Goal: Task Accomplishment & Management: Use online tool/utility

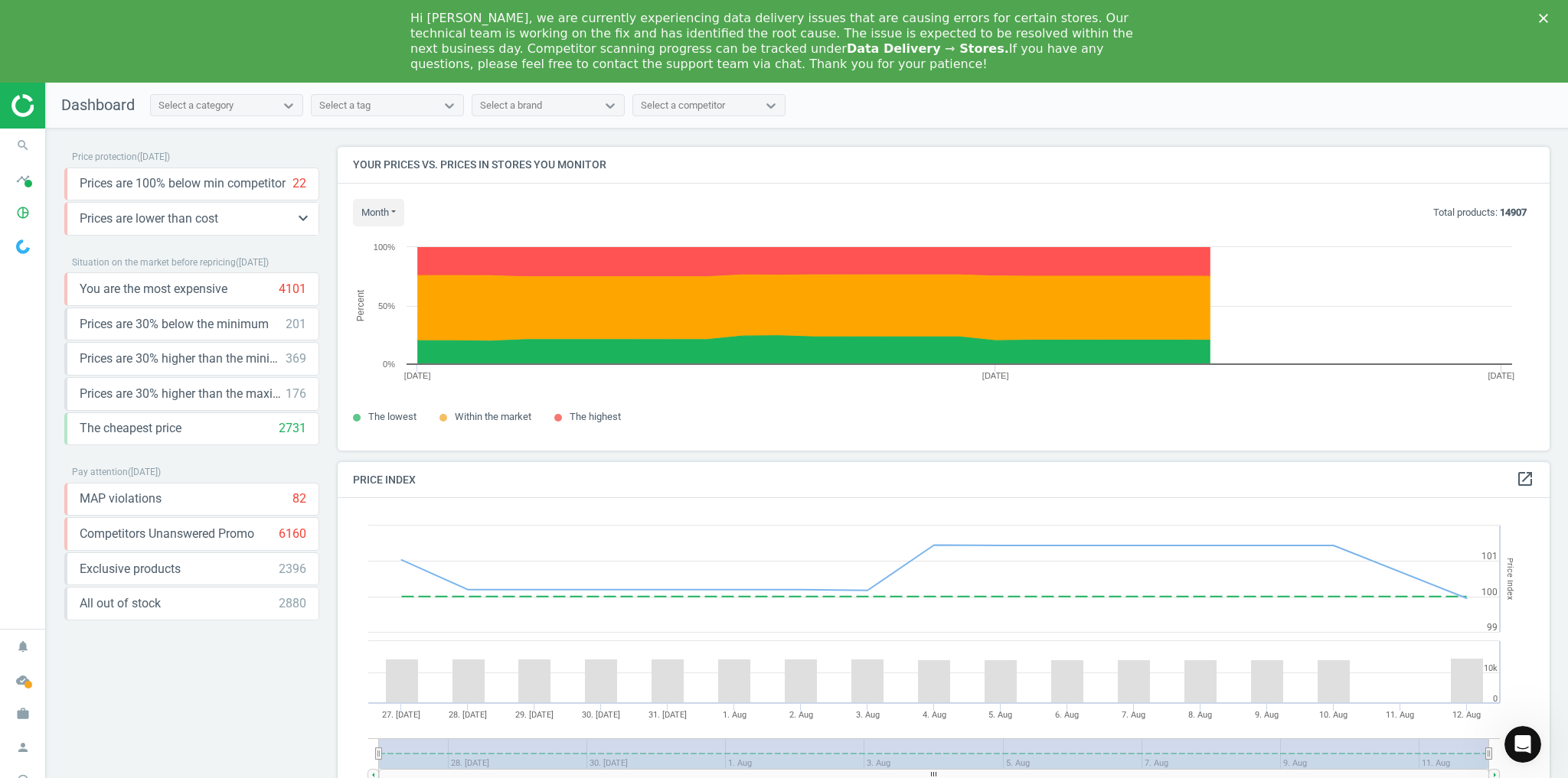
scroll to position [371, 1222]
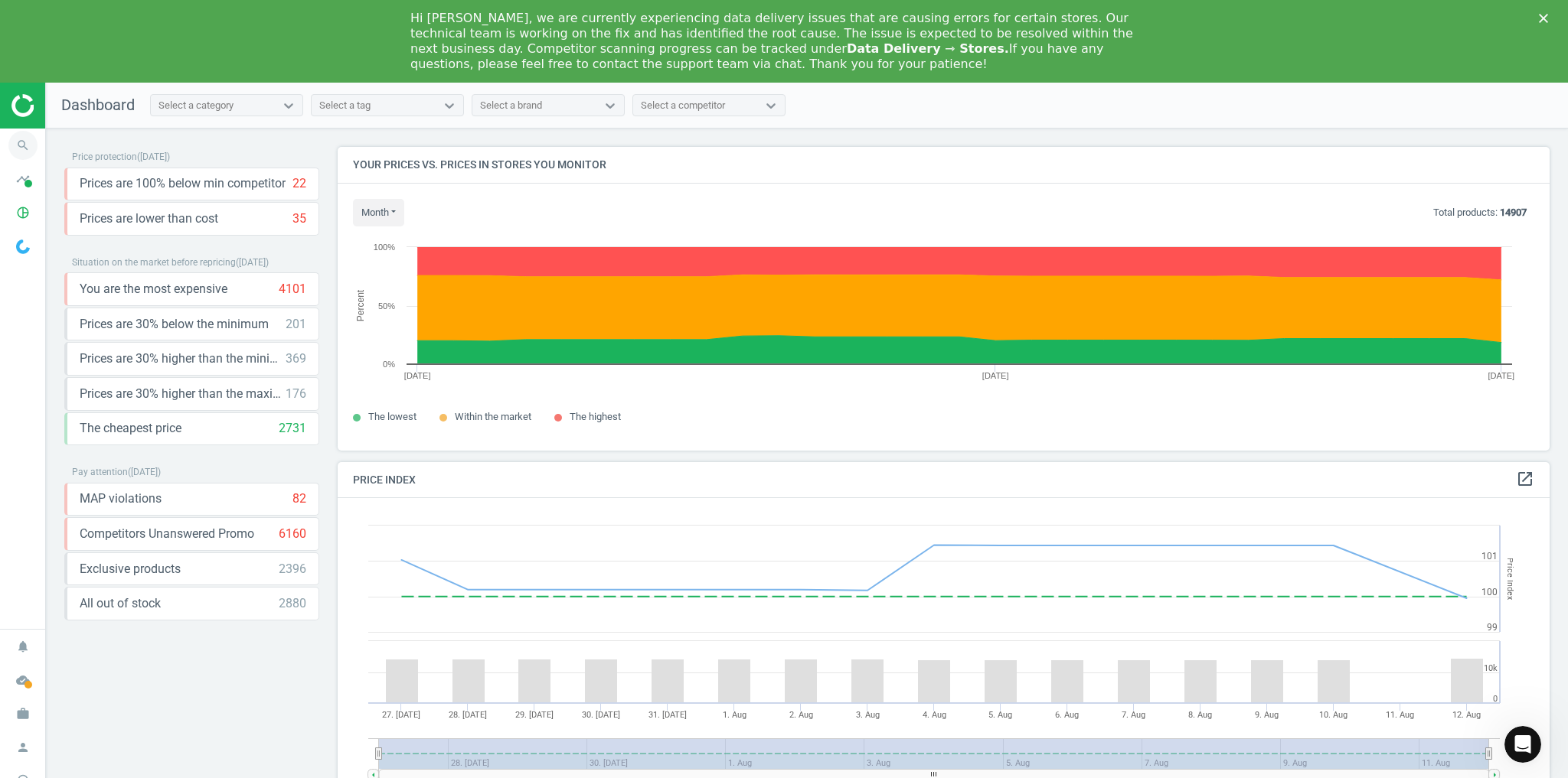
click at [24, 145] on icon "search" at bounding box center [23, 145] width 29 height 29
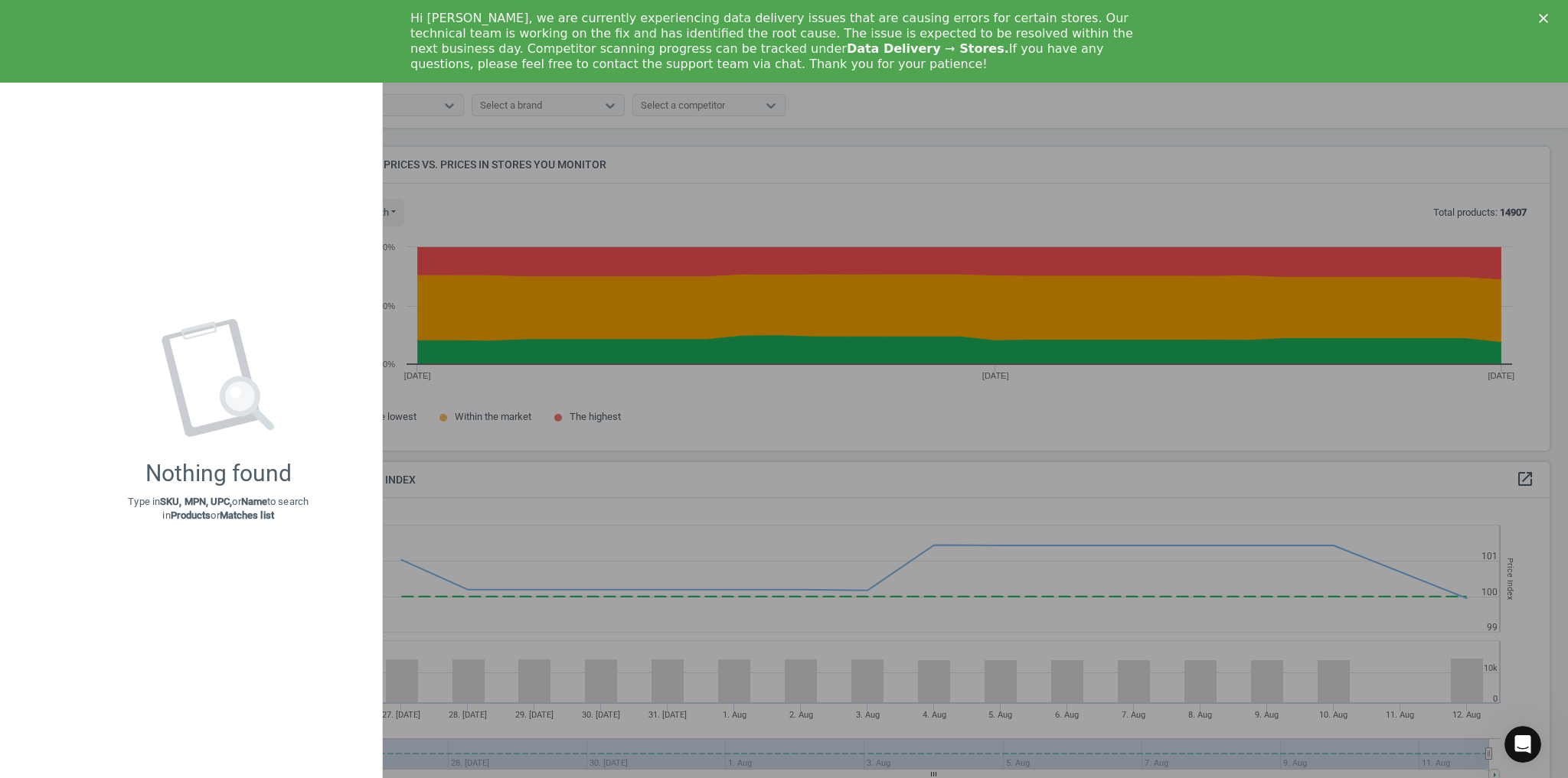
click at [787, 160] on div at bounding box center [784, 389] width 1568 height 778
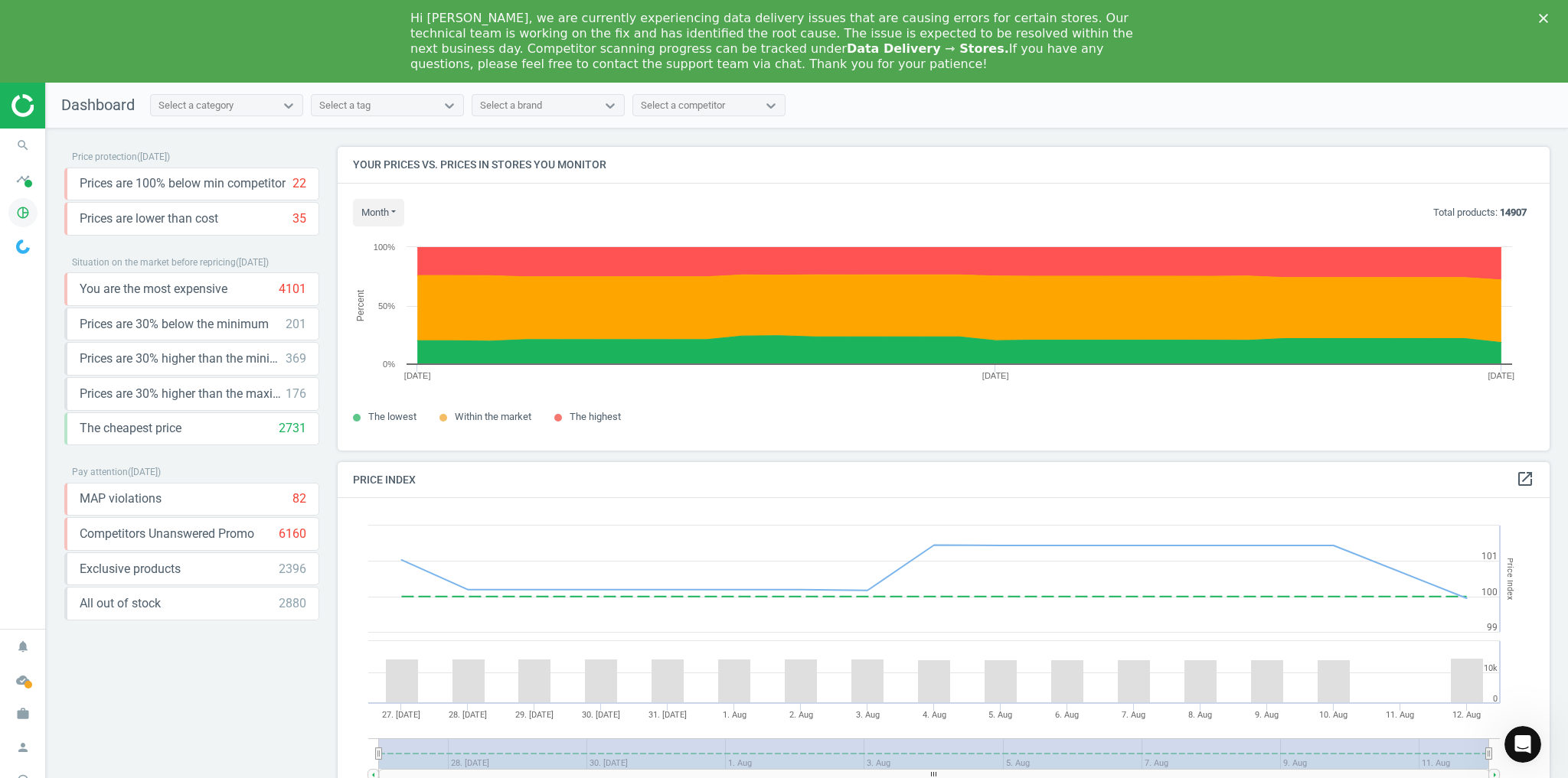
click at [28, 212] on icon "pie_chart_outlined" at bounding box center [23, 212] width 29 height 29
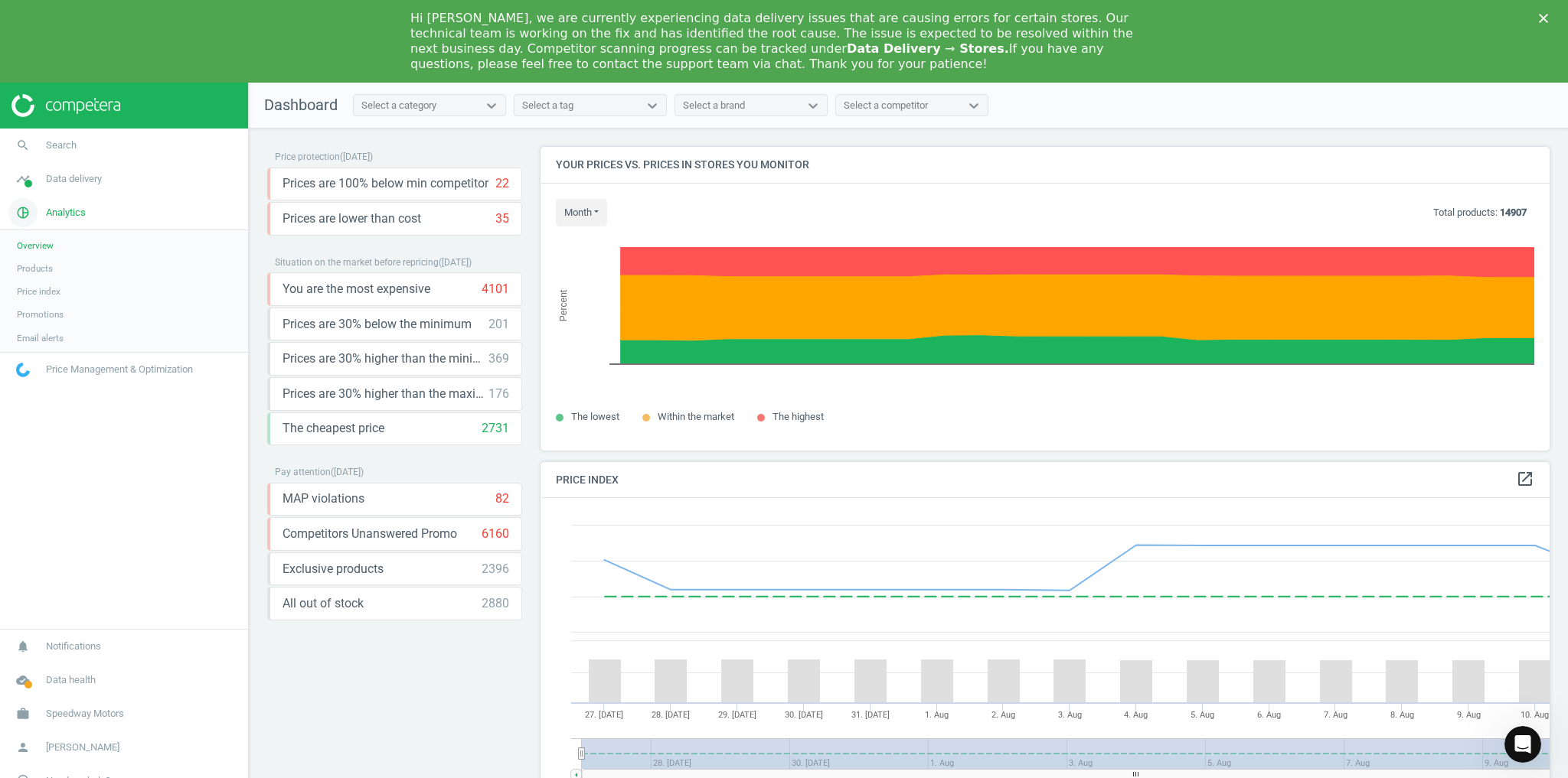
scroll to position [8, 7]
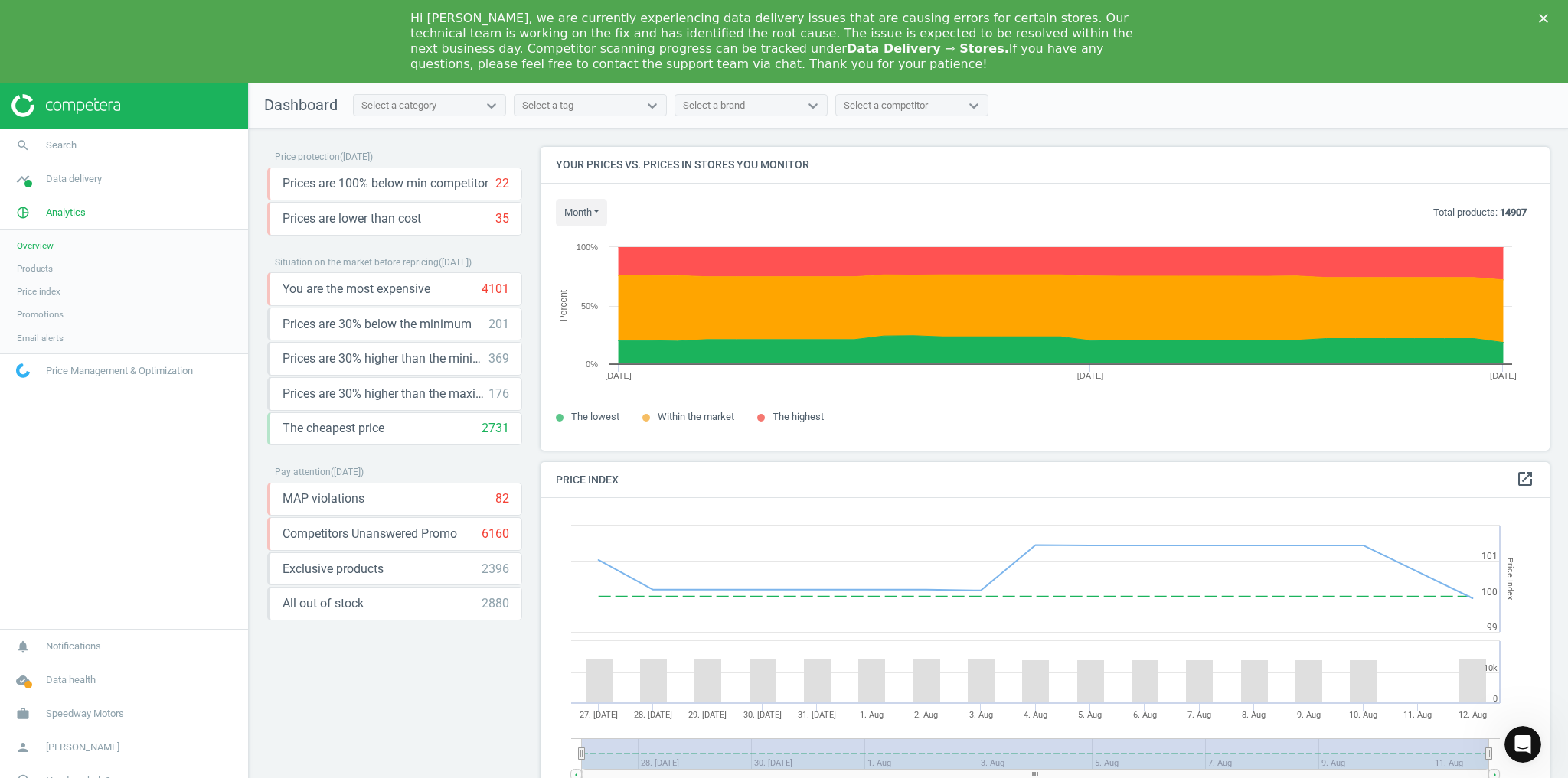
click at [35, 270] on span "Products" at bounding box center [35, 269] width 36 height 12
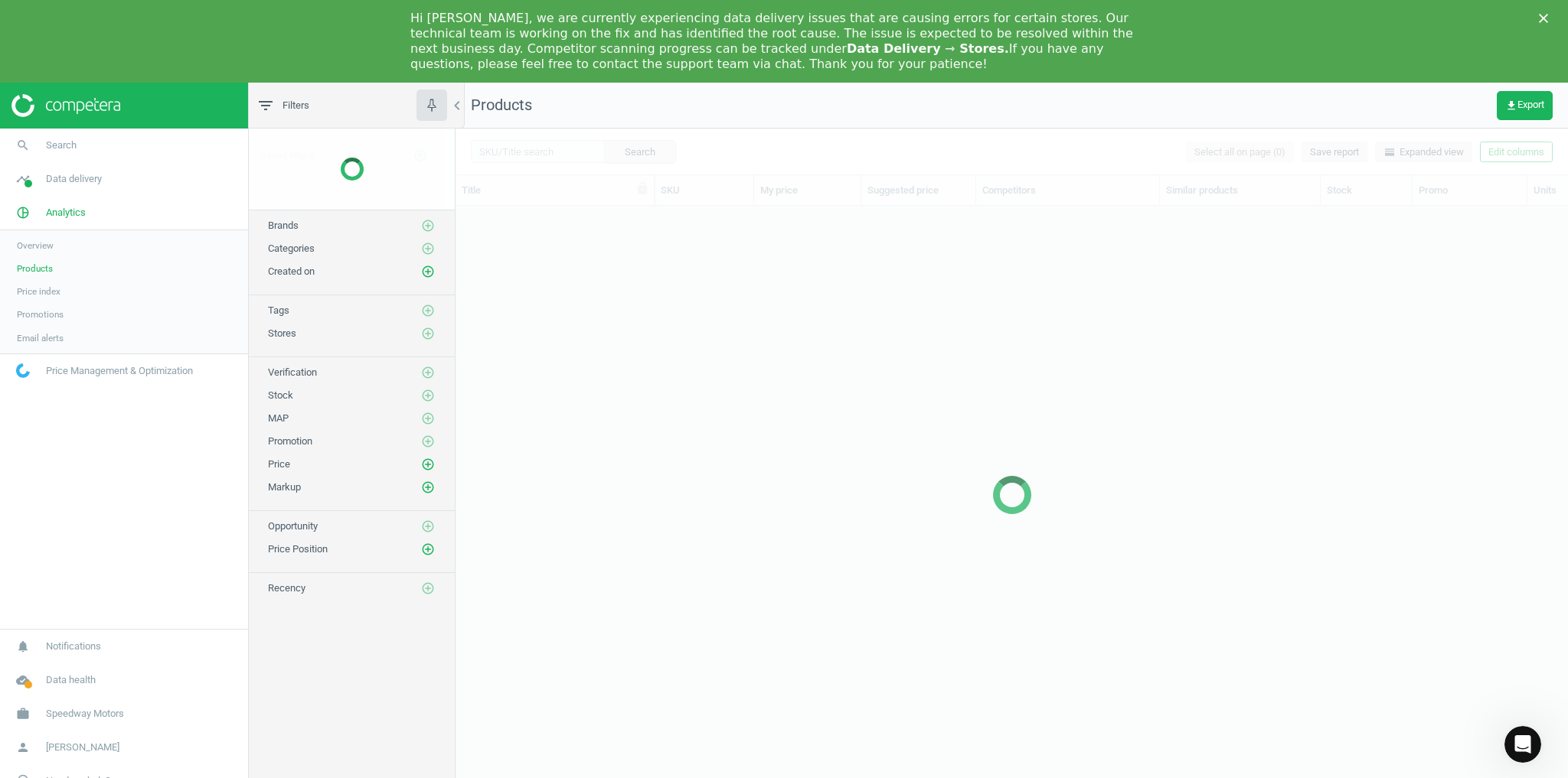
scroll to position [608, 1104]
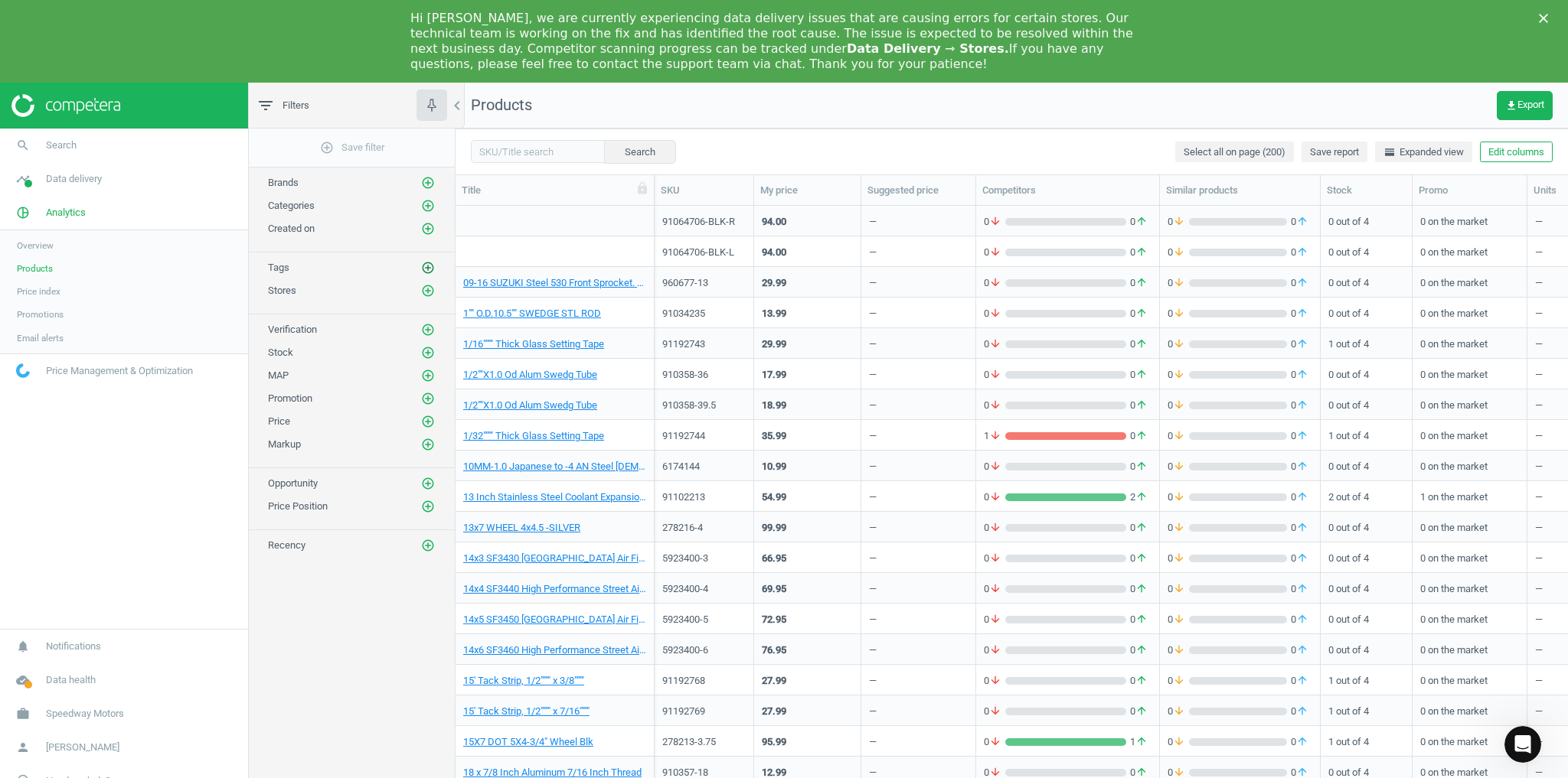
click at [428, 266] on icon "add_circle_outline" at bounding box center [428, 268] width 14 height 14
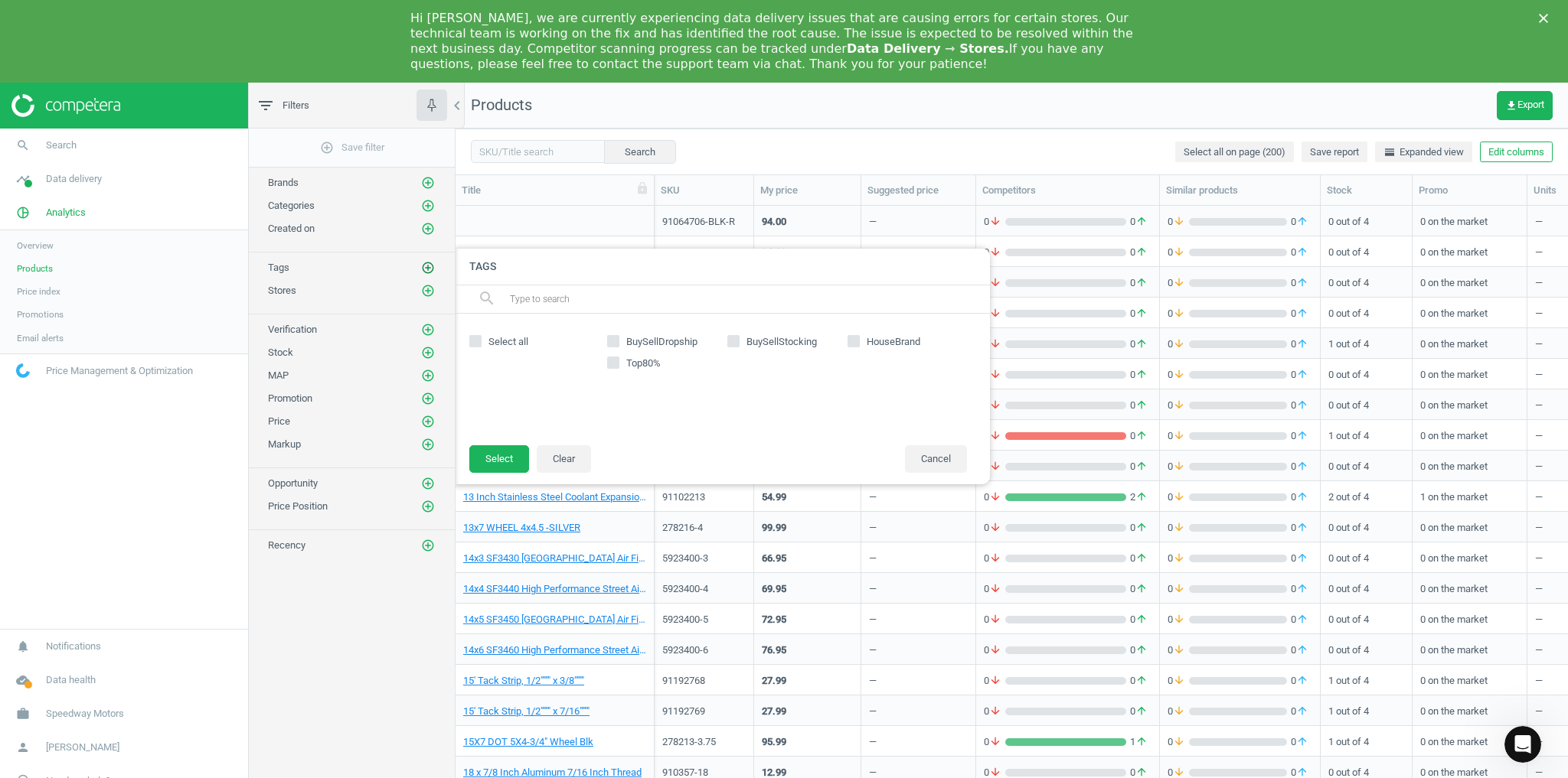
click at [428, 266] on icon "add_circle_outline" at bounding box center [428, 268] width 14 height 14
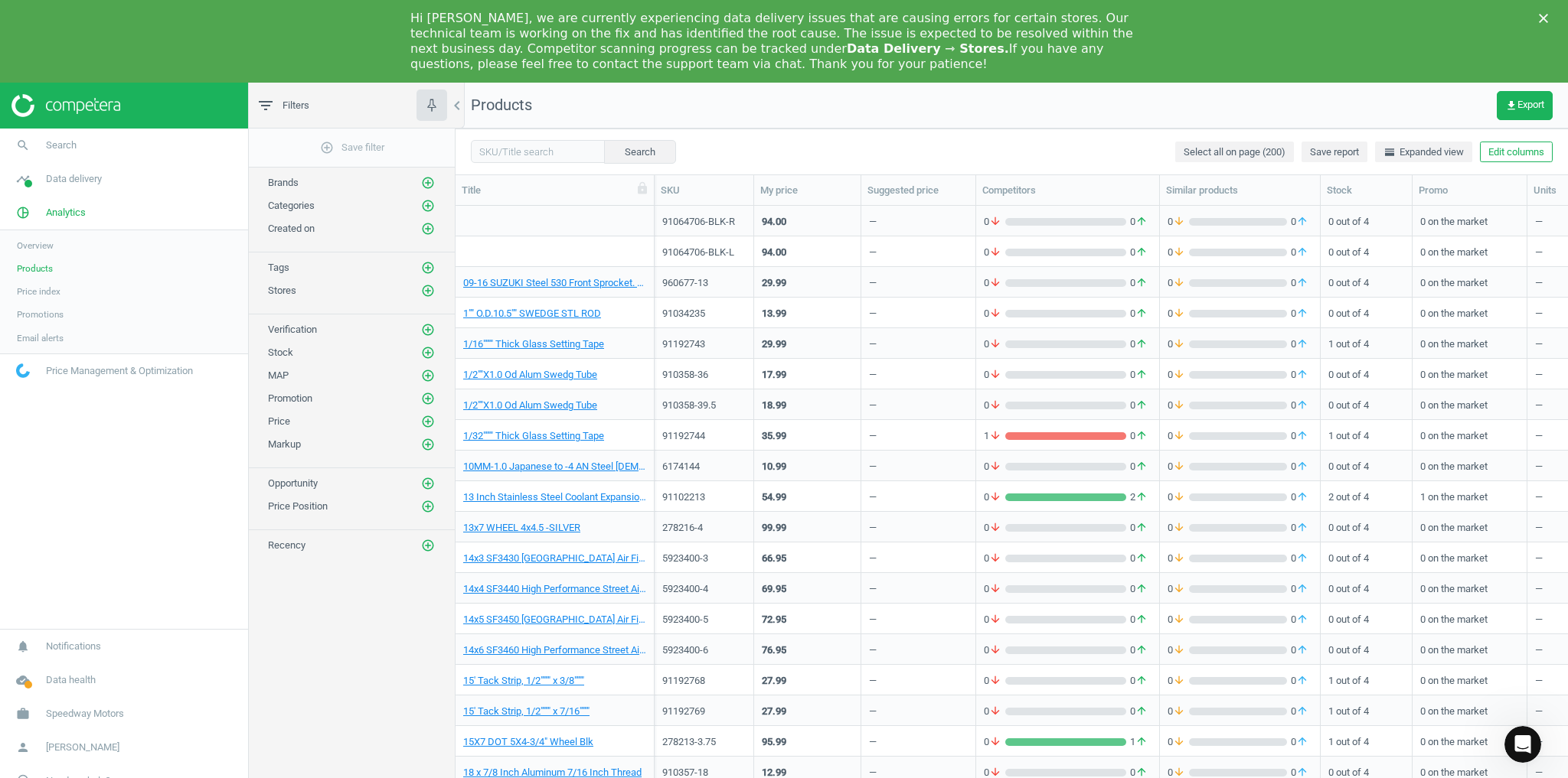
click at [1034, 145] on div "Search Select all on page (200) Save report horizontal_split Expanded view Edit…" at bounding box center [1011, 152] width 1112 height 46
click at [1513, 155] on button "Edit columns" at bounding box center [1516, 152] width 73 height 21
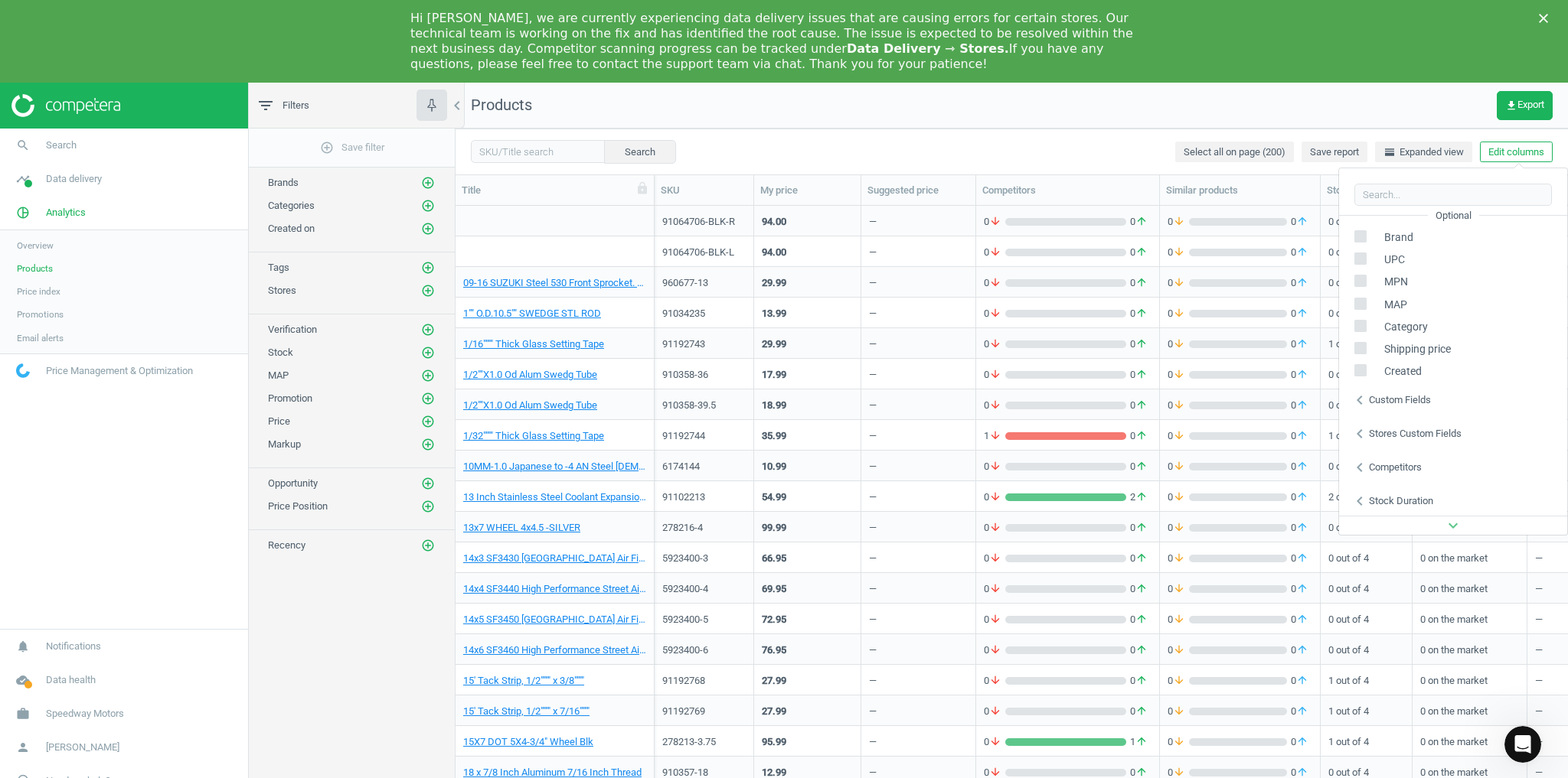
scroll to position [207, 0]
click at [1358, 493] on icon "chevron_left" at bounding box center [1360, 500] width 19 height 19
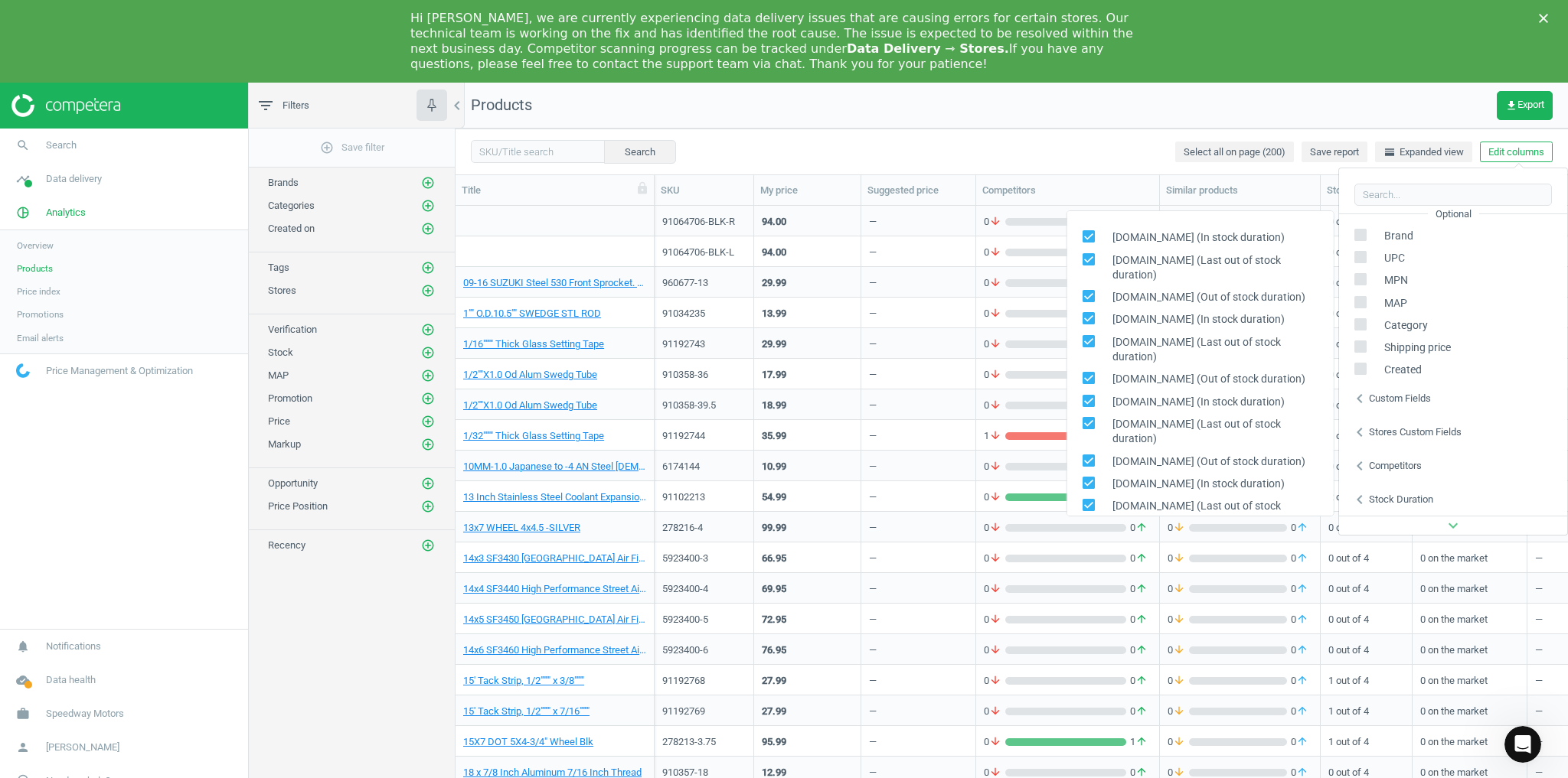
click at [1357, 462] on icon "chevron_left" at bounding box center [1360, 467] width 19 height 19
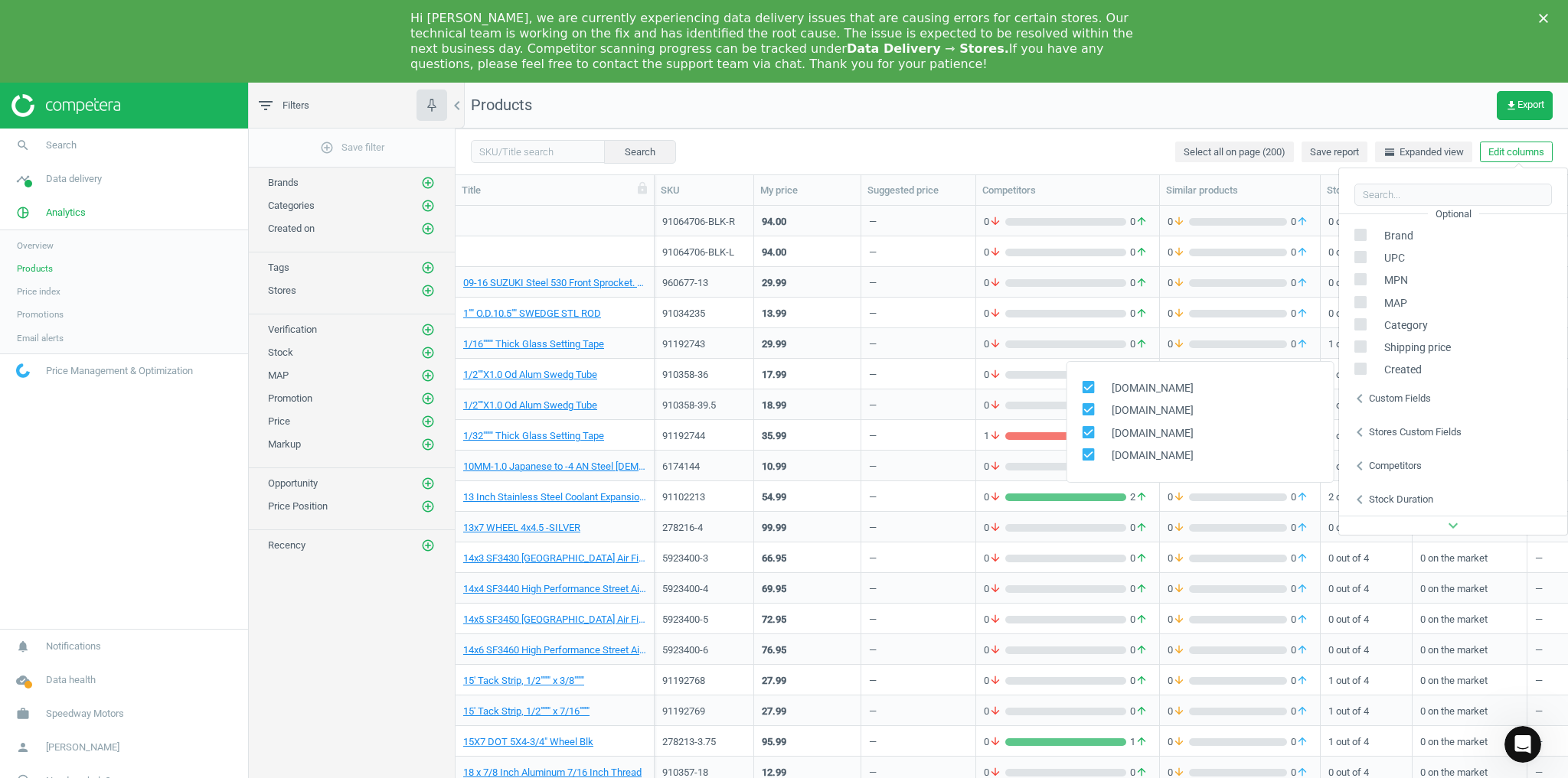
click at [1363, 438] on icon "chevron_left" at bounding box center [1360, 433] width 19 height 19
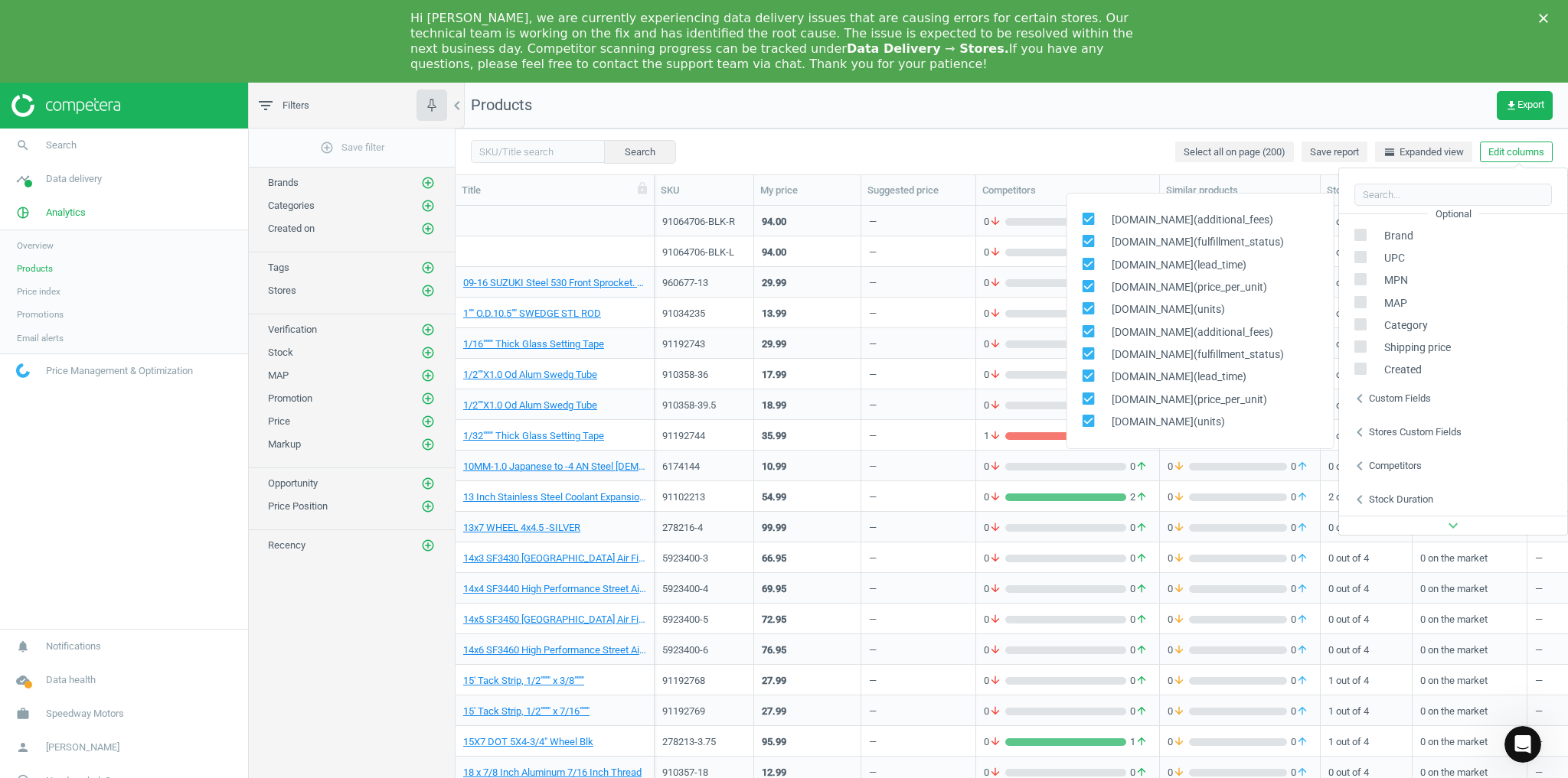
click at [1360, 399] on icon "chevron_left" at bounding box center [1360, 399] width 19 height 19
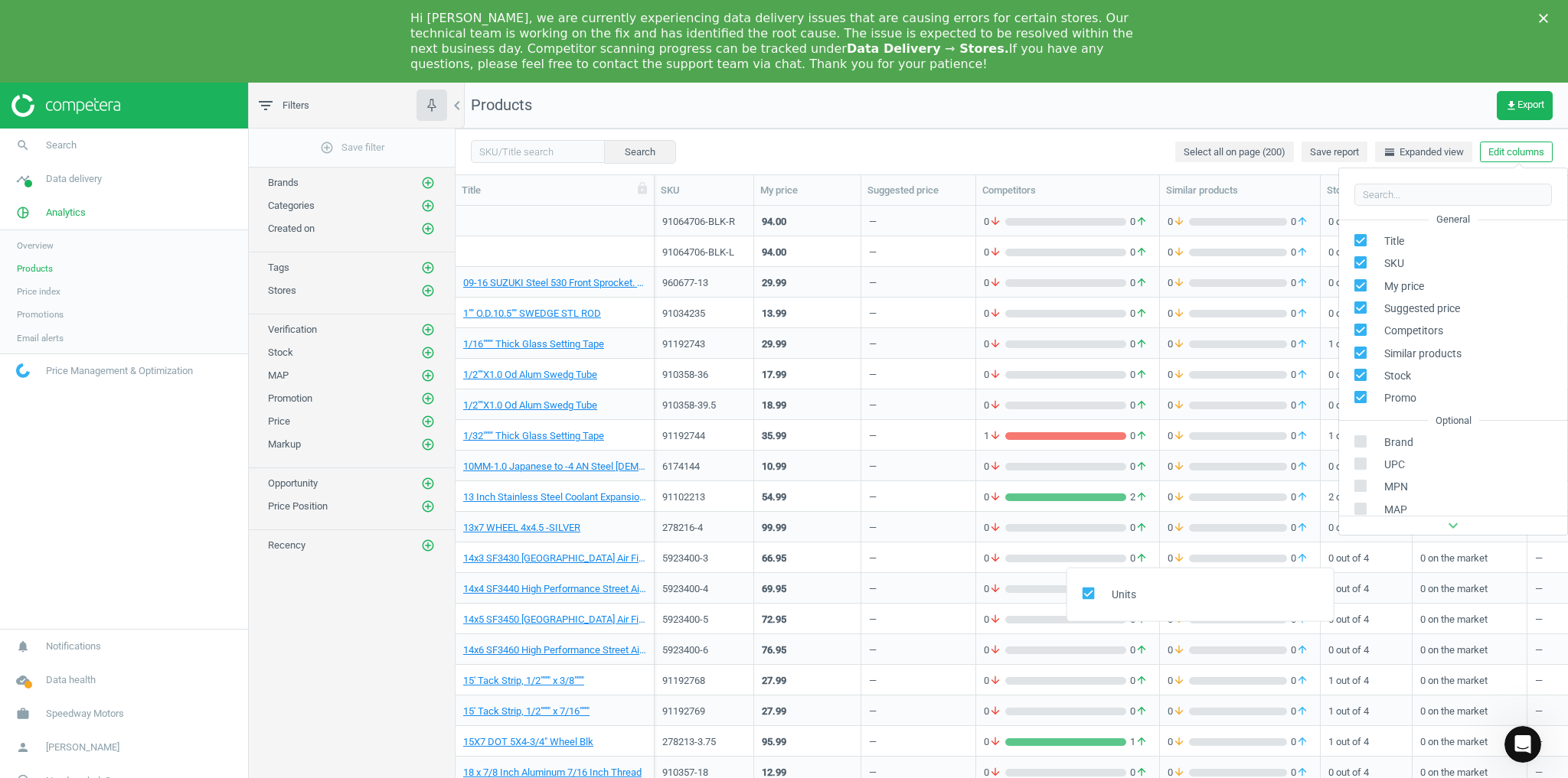
scroll to position [0, 0]
drag, startPoint x: 550, startPoint y: 147, endPoint x: 623, endPoint y: 151, distance: 73.1
click at [550, 147] on input "text" at bounding box center [538, 151] width 134 height 23
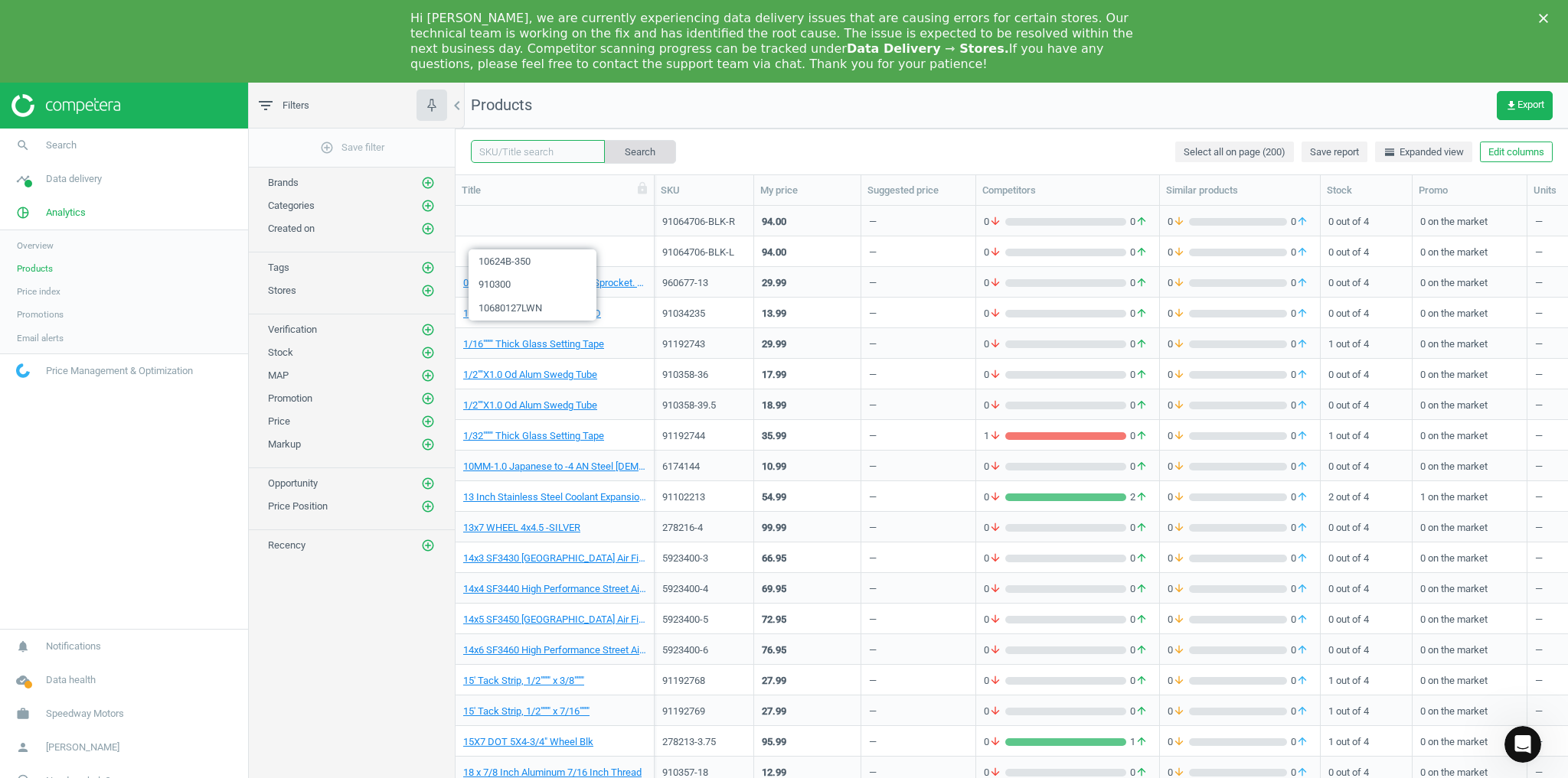
paste input "484100631"
type input "484100631"
click at [635, 148] on button "Search" at bounding box center [639, 151] width 72 height 23
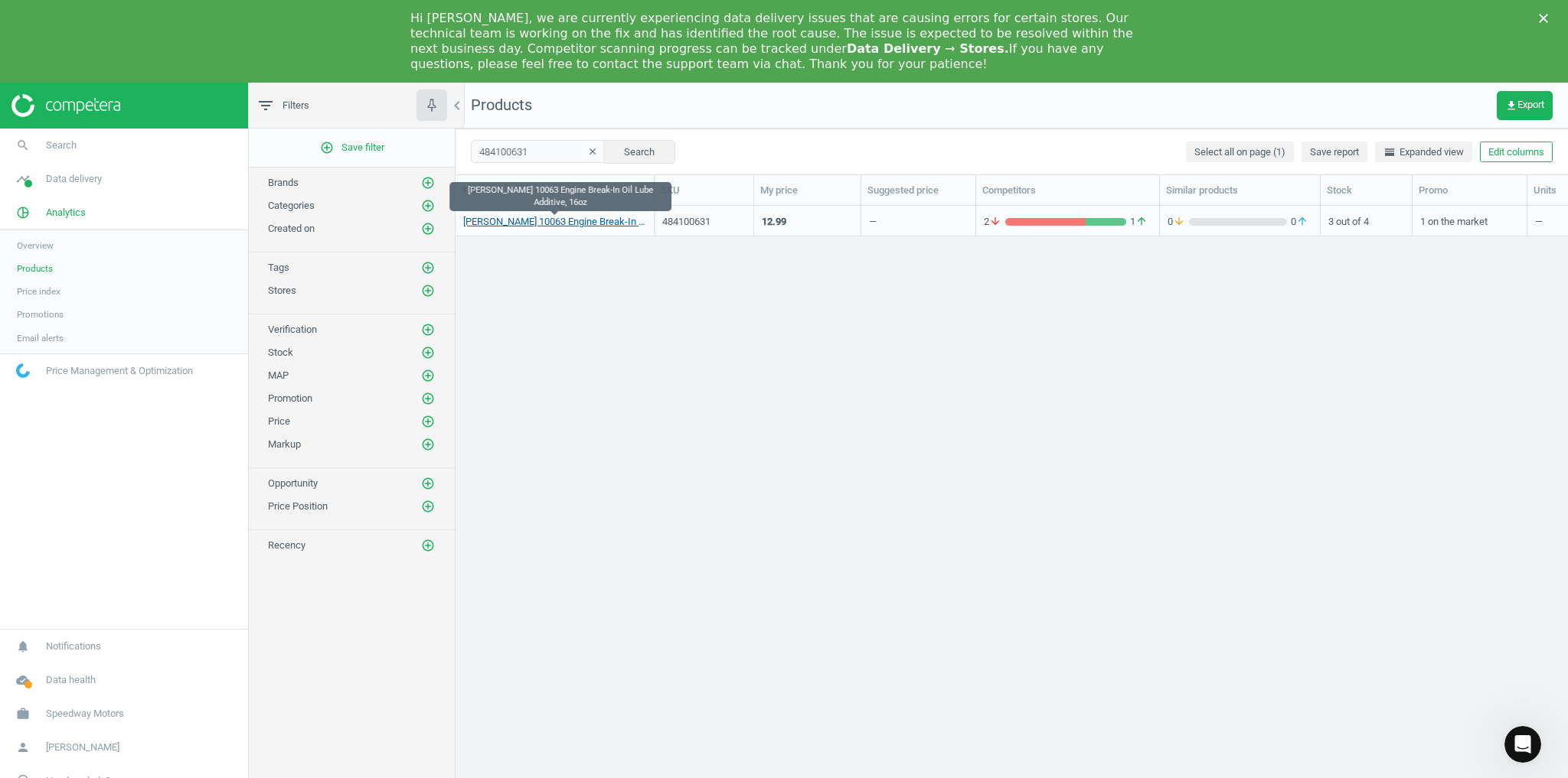
click at [582, 227] on link "[PERSON_NAME] 10063 Engine Break-In Oil Lube Additive, 16oz" at bounding box center [555, 222] width 183 height 14
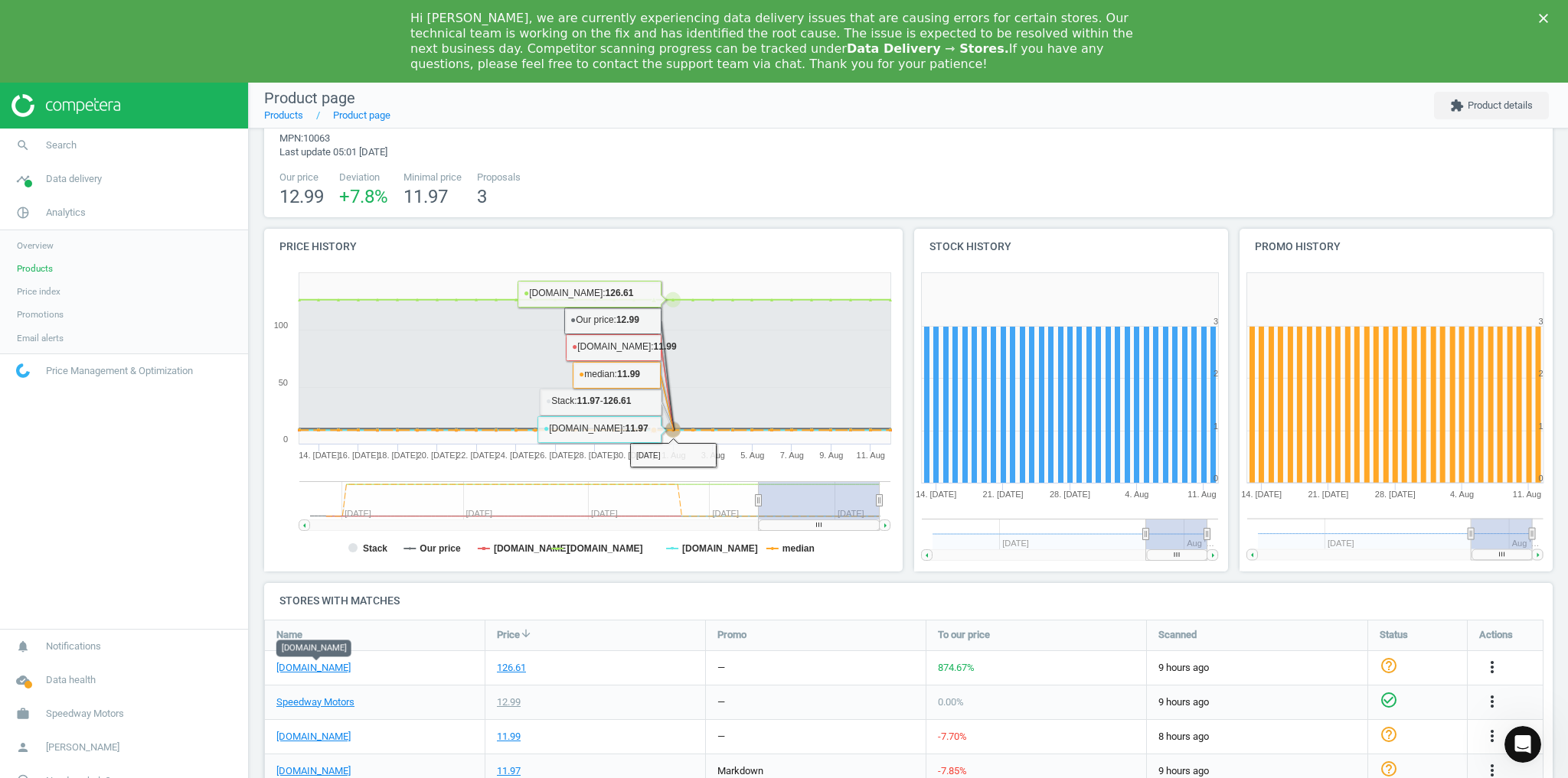
scroll to position [177, 0]
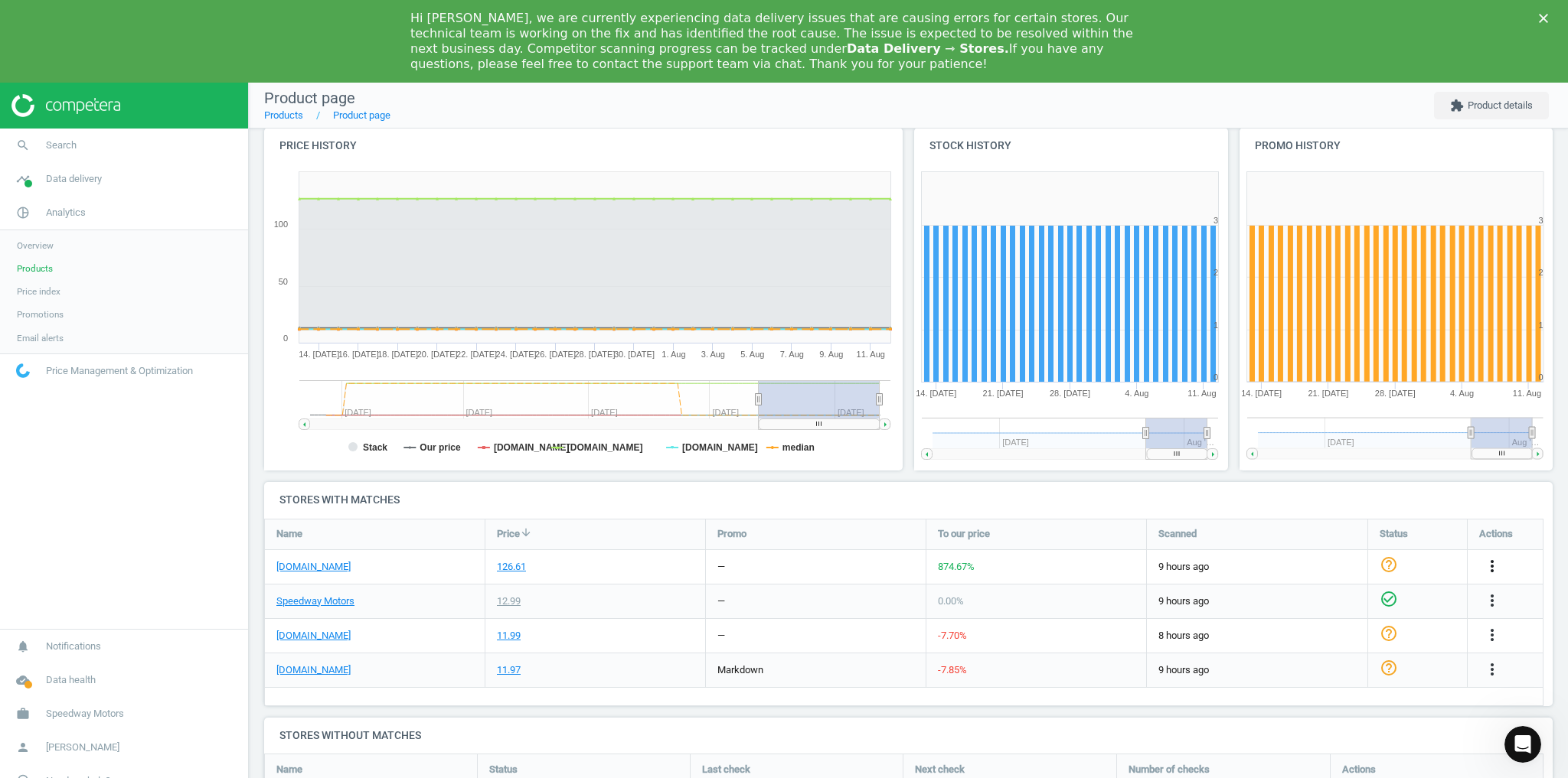
click at [1496, 566] on icon "more_vert" at bounding box center [1493, 566] width 19 height 19
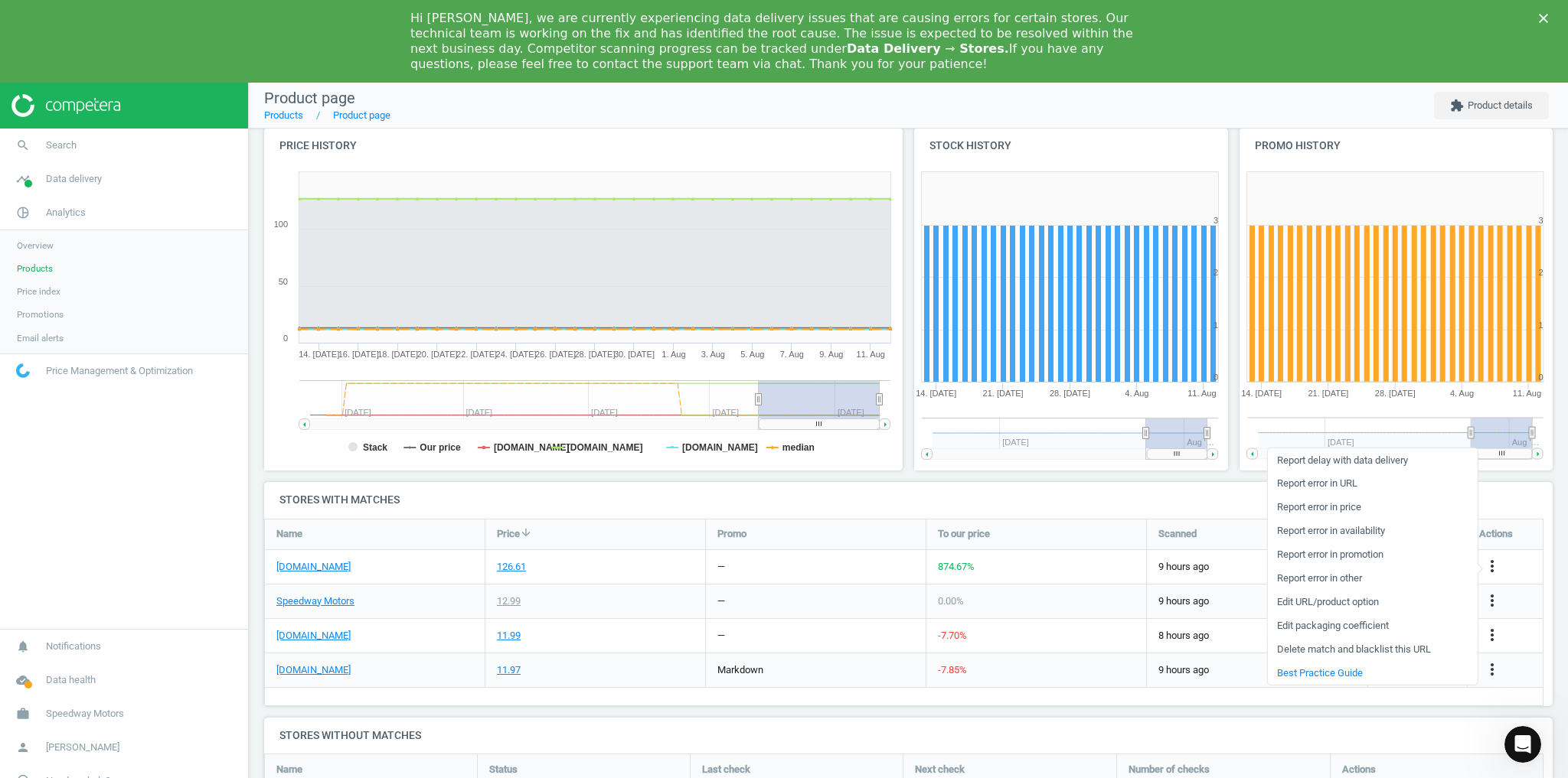
click at [1338, 630] on link "Edit packaging coefficient" at bounding box center [1373, 625] width 210 height 24
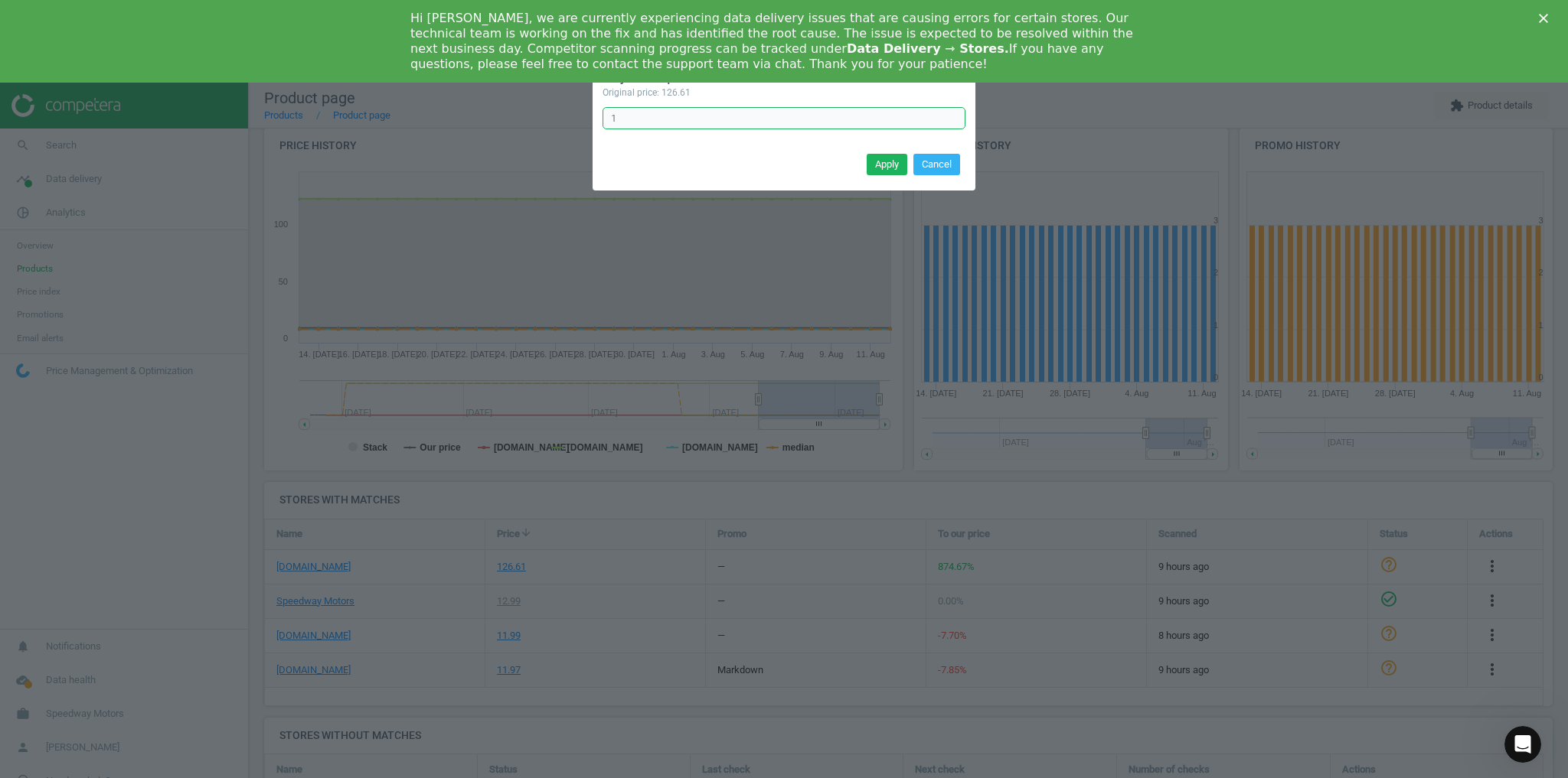
click at [622, 123] on input "1" at bounding box center [784, 119] width 363 height 23
click at [1546, 15] on icon "Close" at bounding box center [1543, 18] width 9 height 9
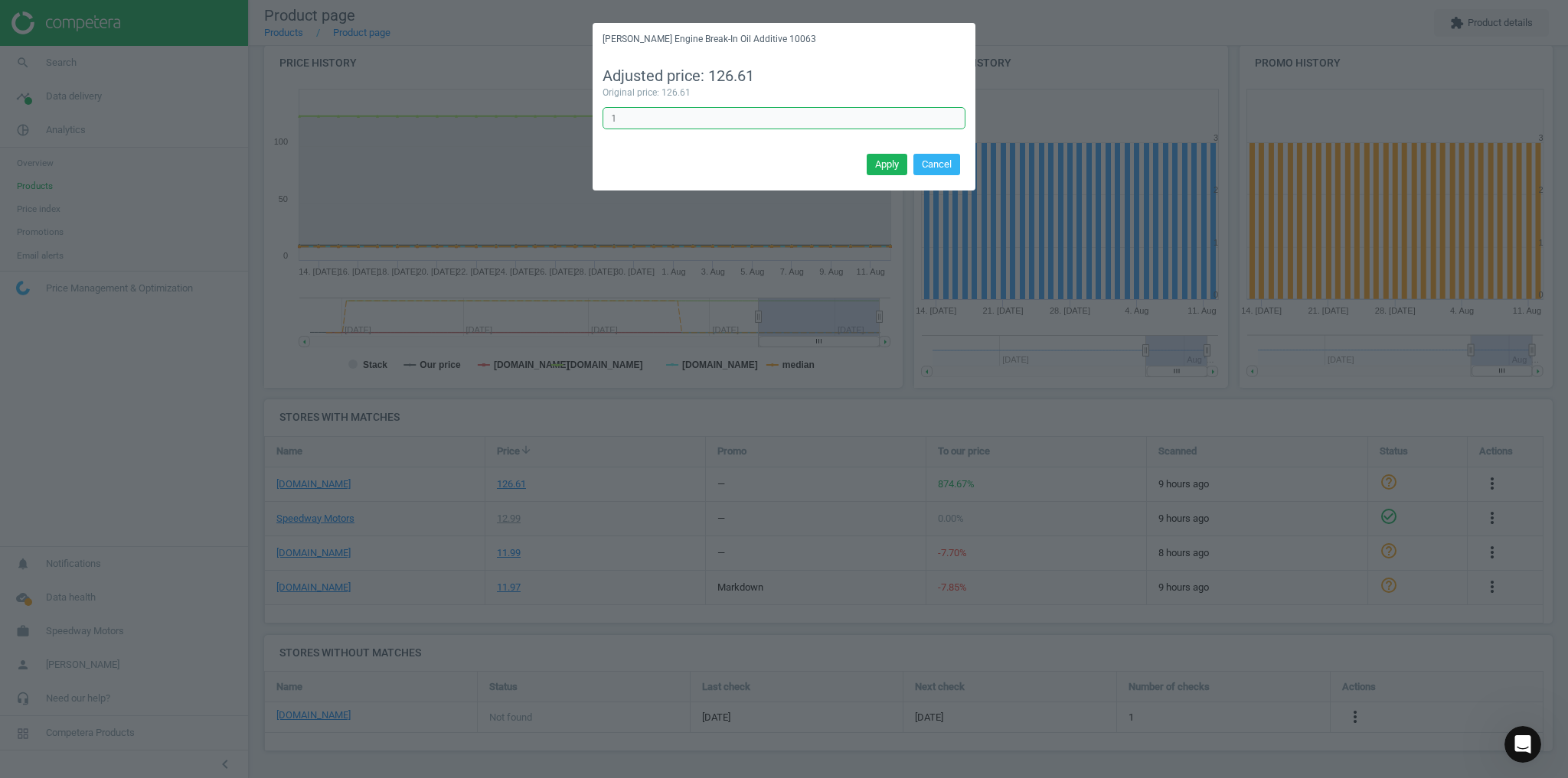
click at [615, 116] on input "1" at bounding box center [784, 119] width 363 height 23
drag, startPoint x: 644, startPoint y: 115, endPoint x: 603, endPoint y: 117, distance: 41.0
click at [603, 117] on input "1" at bounding box center [784, 119] width 363 height 23
type input "."
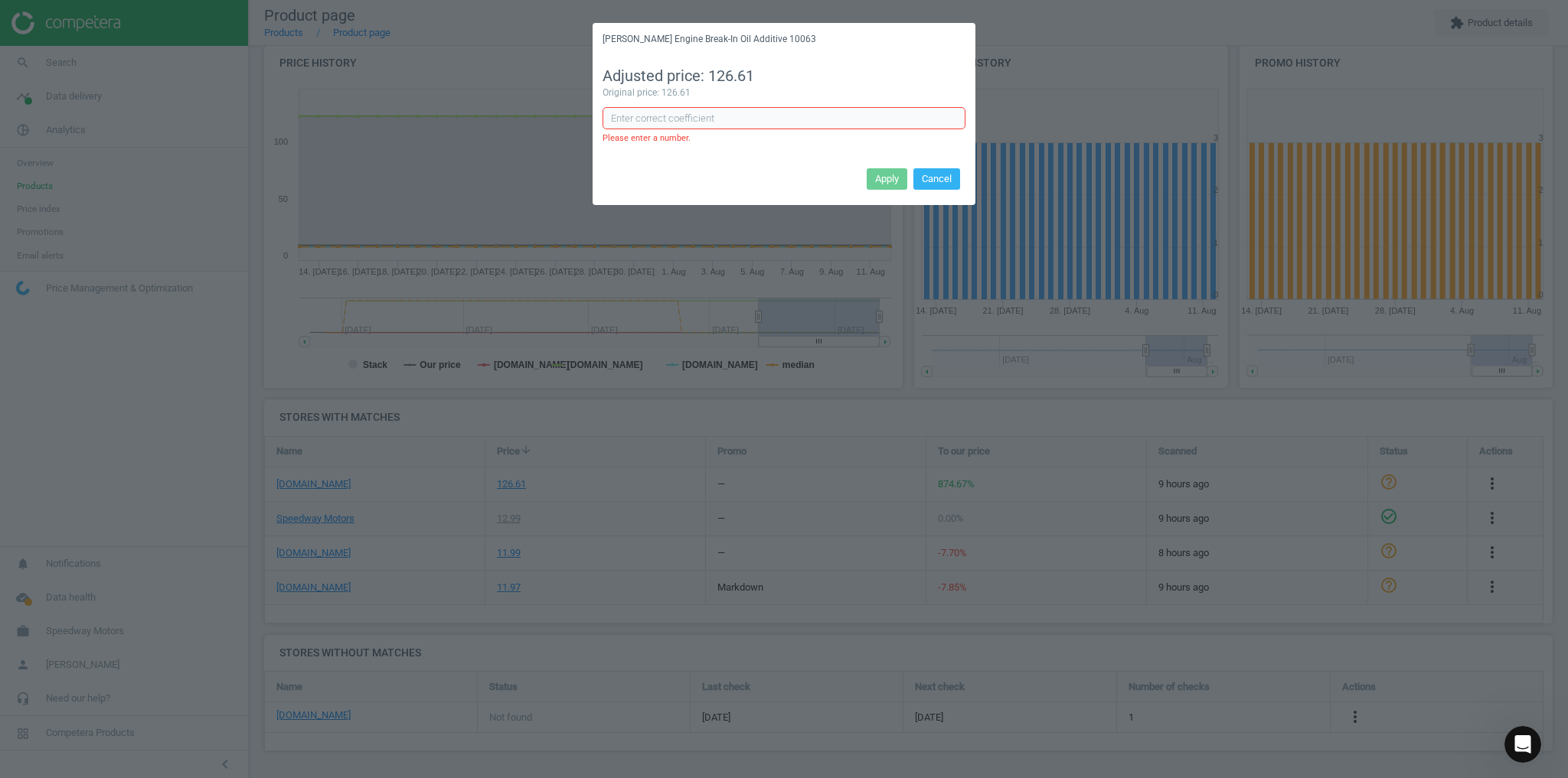
type input "."
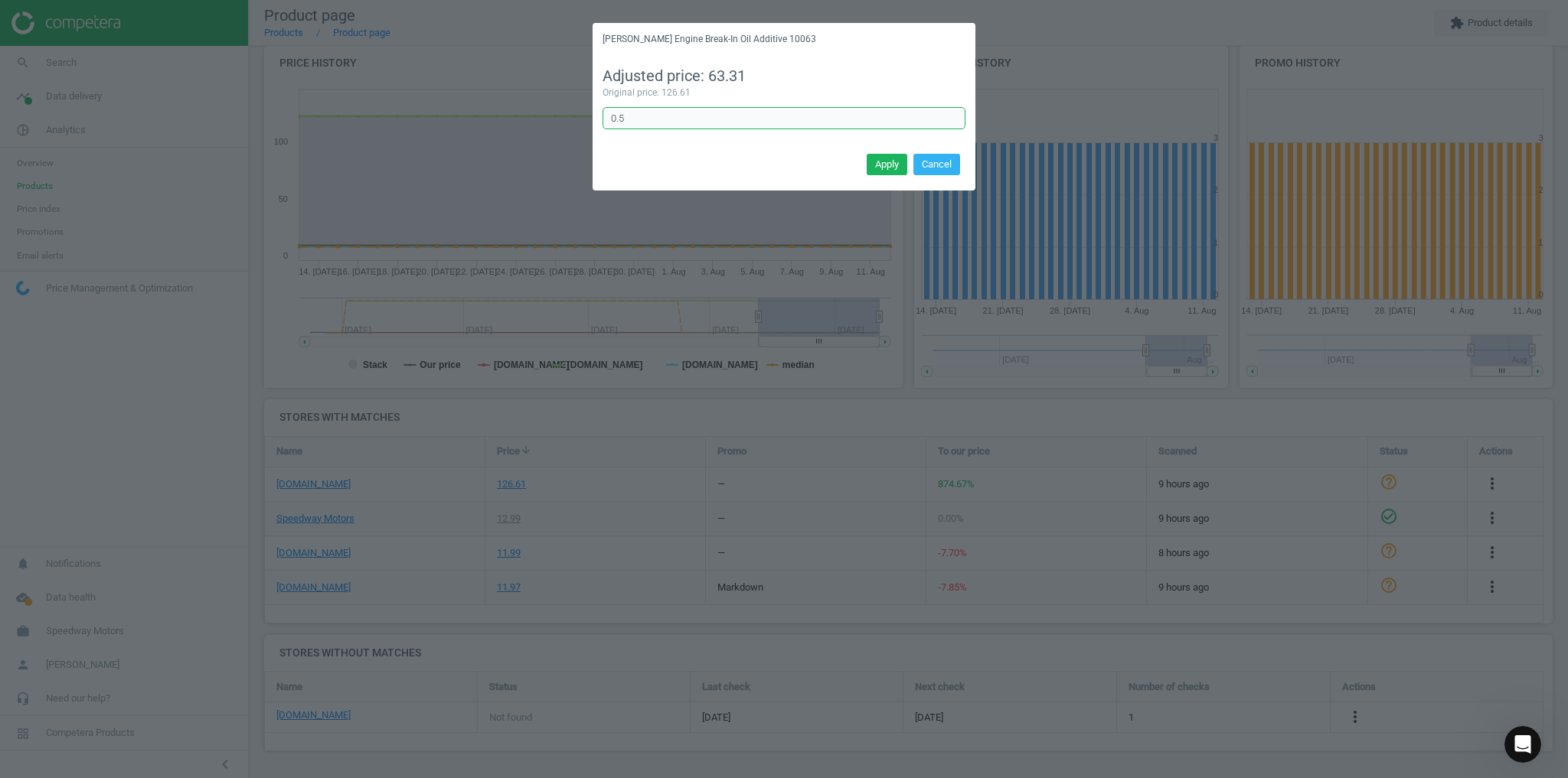
click at [652, 124] on input "0.5" at bounding box center [784, 119] width 363 height 23
drag, startPoint x: 639, startPoint y: 113, endPoint x: 592, endPoint y: 112, distance: 47.0
click at [592, 112] on div "Adjusted price: 63.31 Original price: 126.61 0.5 Error in formula" at bounding box center [784, 102] width 383 height 94
paste input "08"
type input "0.08"
